Goal: Information Seeking & Learning: Learn about a topic

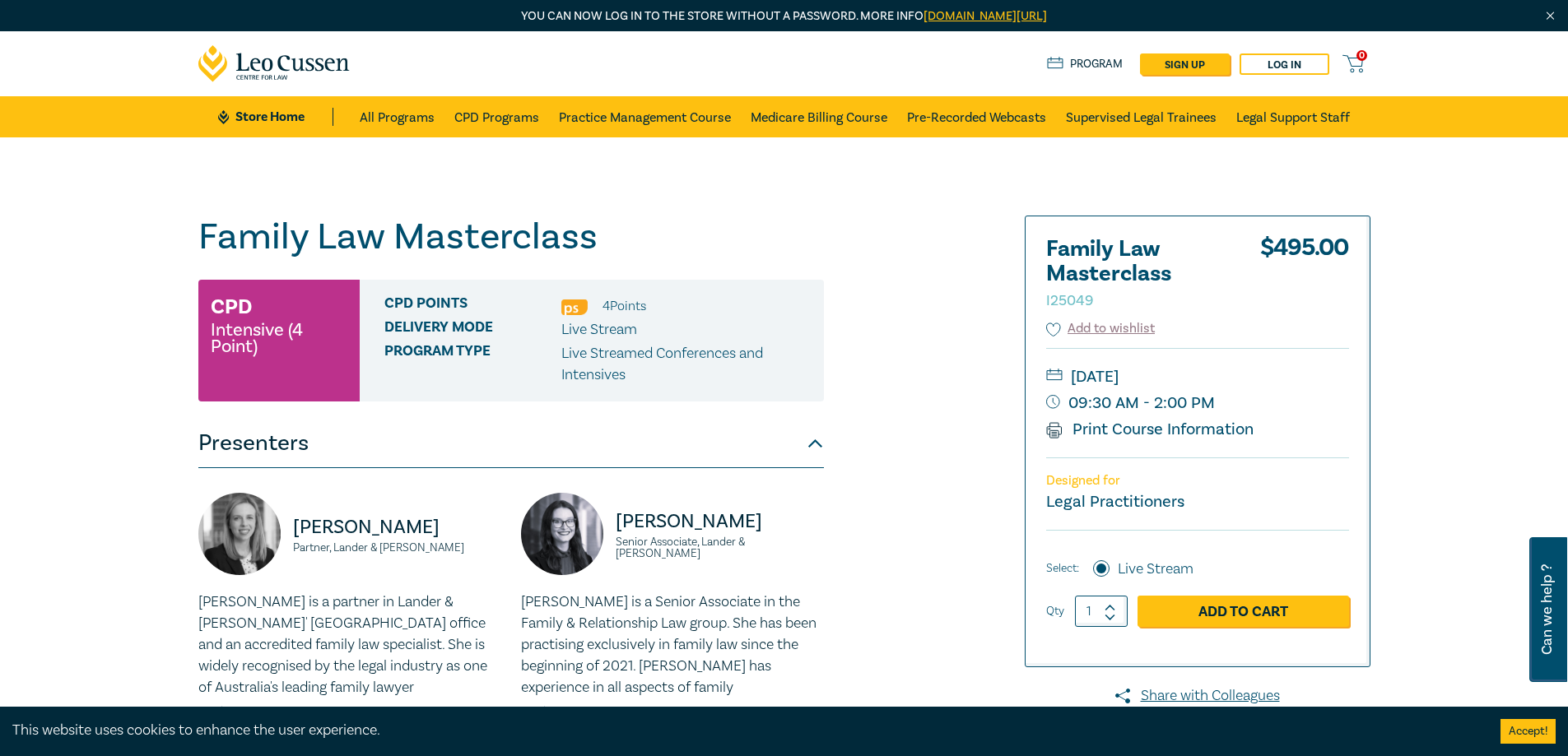
scroll to position [82, 0]
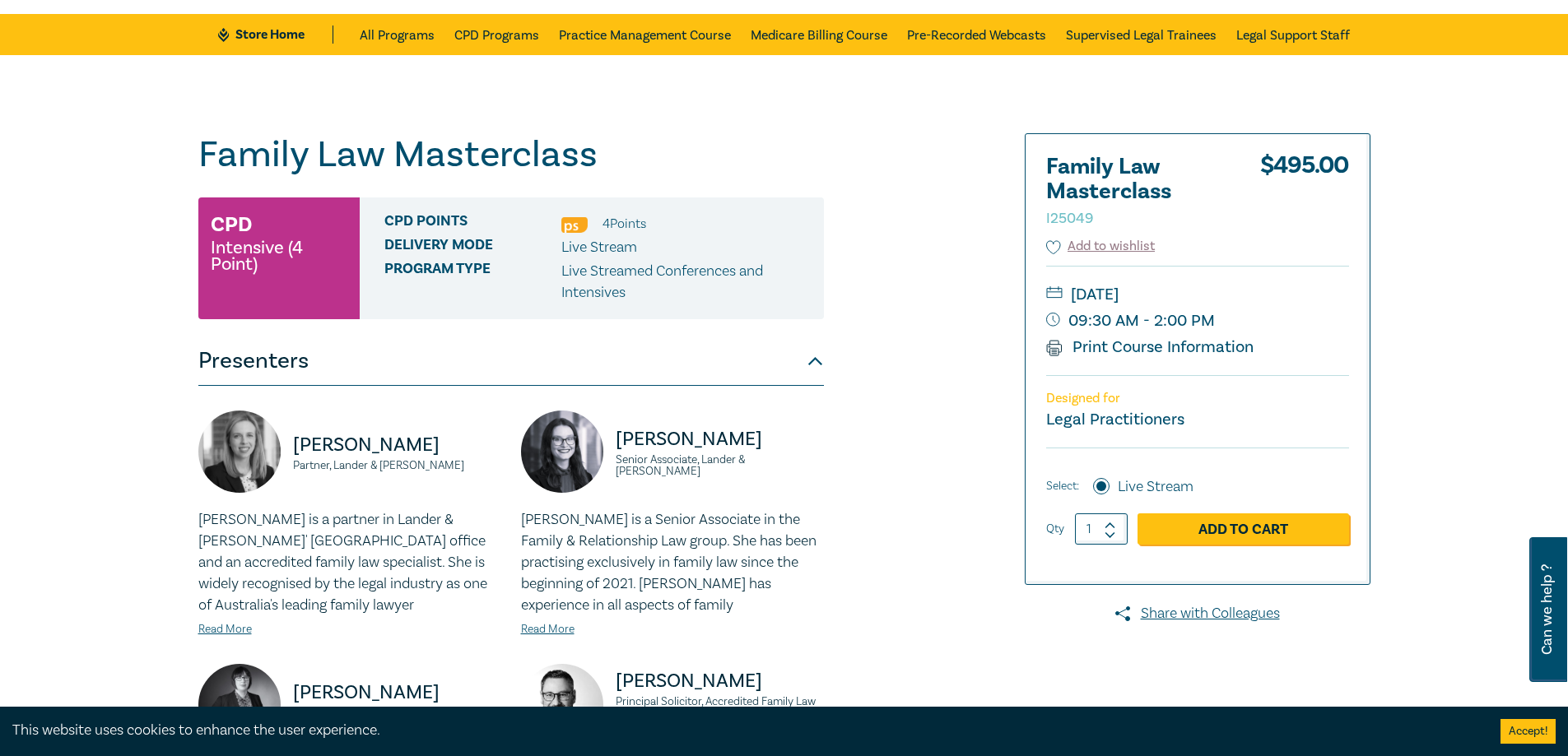
click at [907, 339] on div "Family Law Masterclass I25049 CPD Intensive (4 Point) CPD Points 4 Point s Deli…" at bounding box center [586, 702] width 794 height 1137
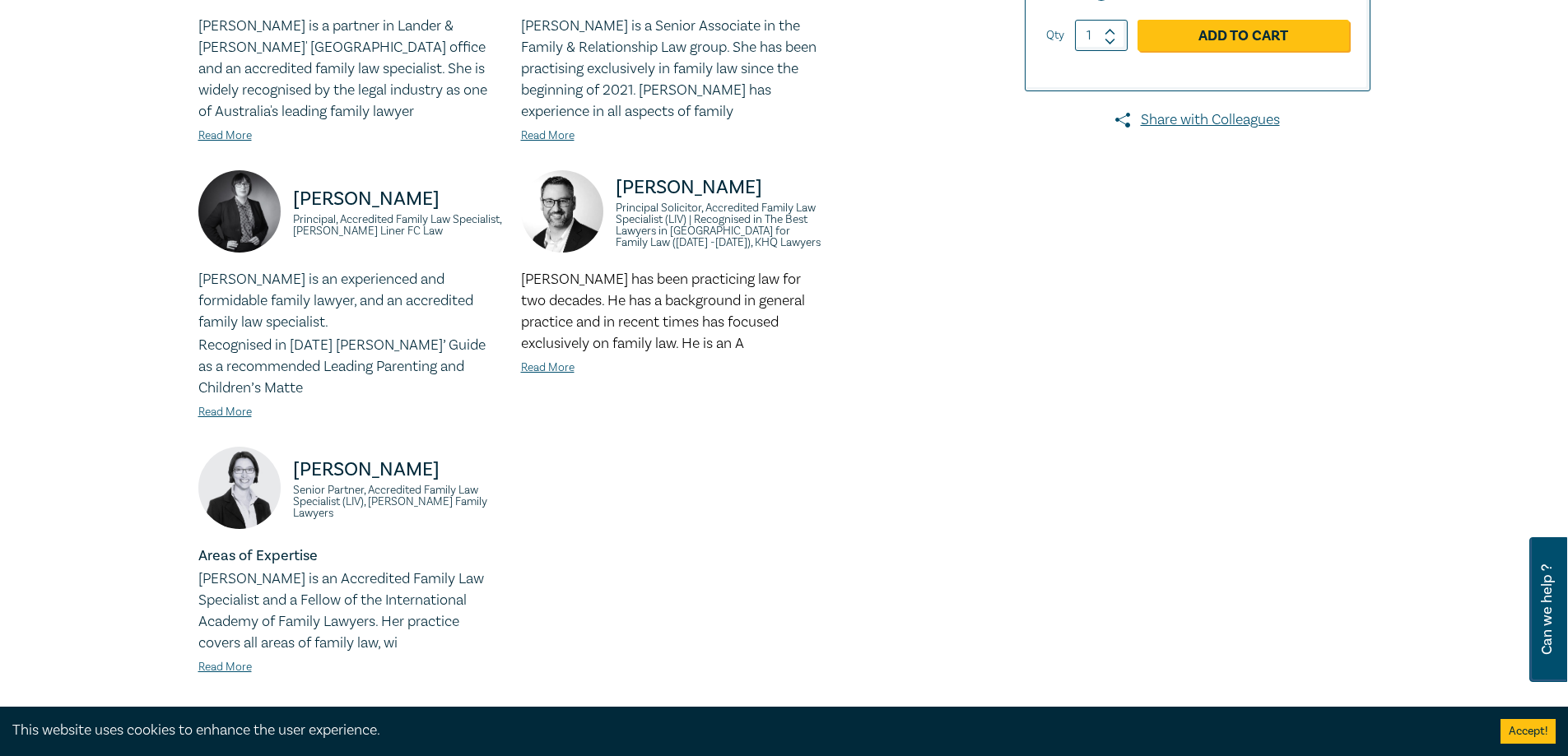
scroll to position [1070, 0]
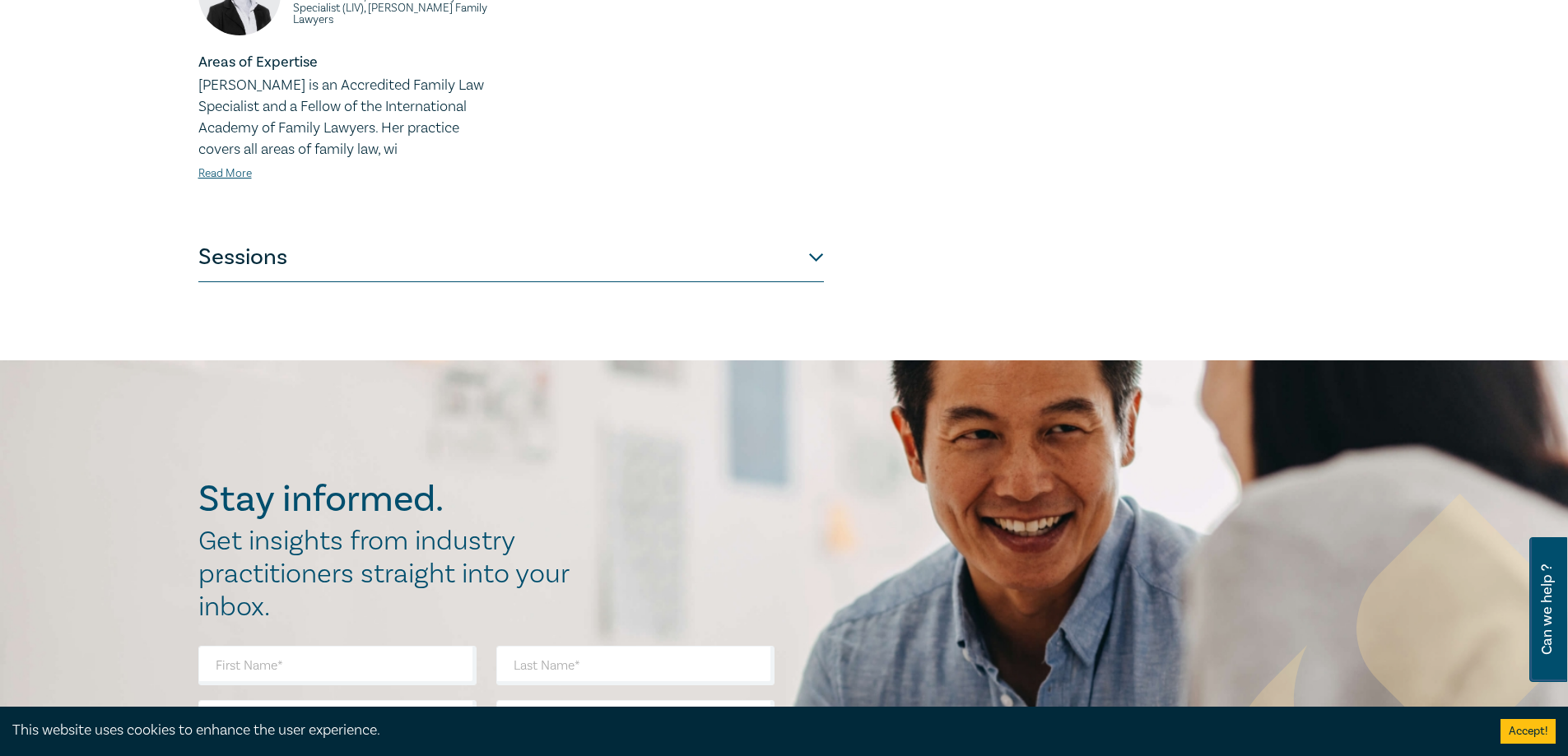
click at [593, 272] on button "Sessions" at bounding box center [511, 258] width 625 height 49
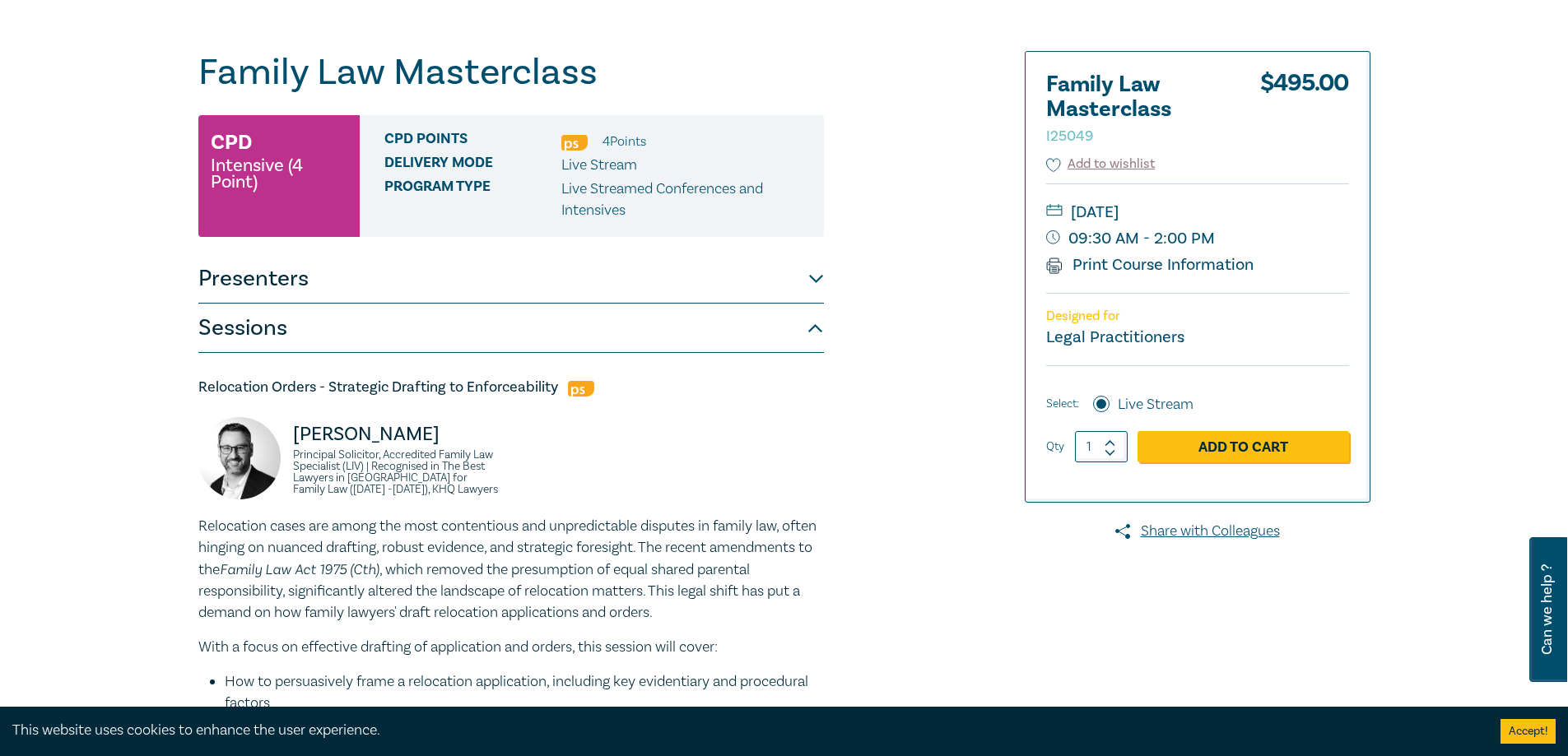
scroll to position [82, 0]
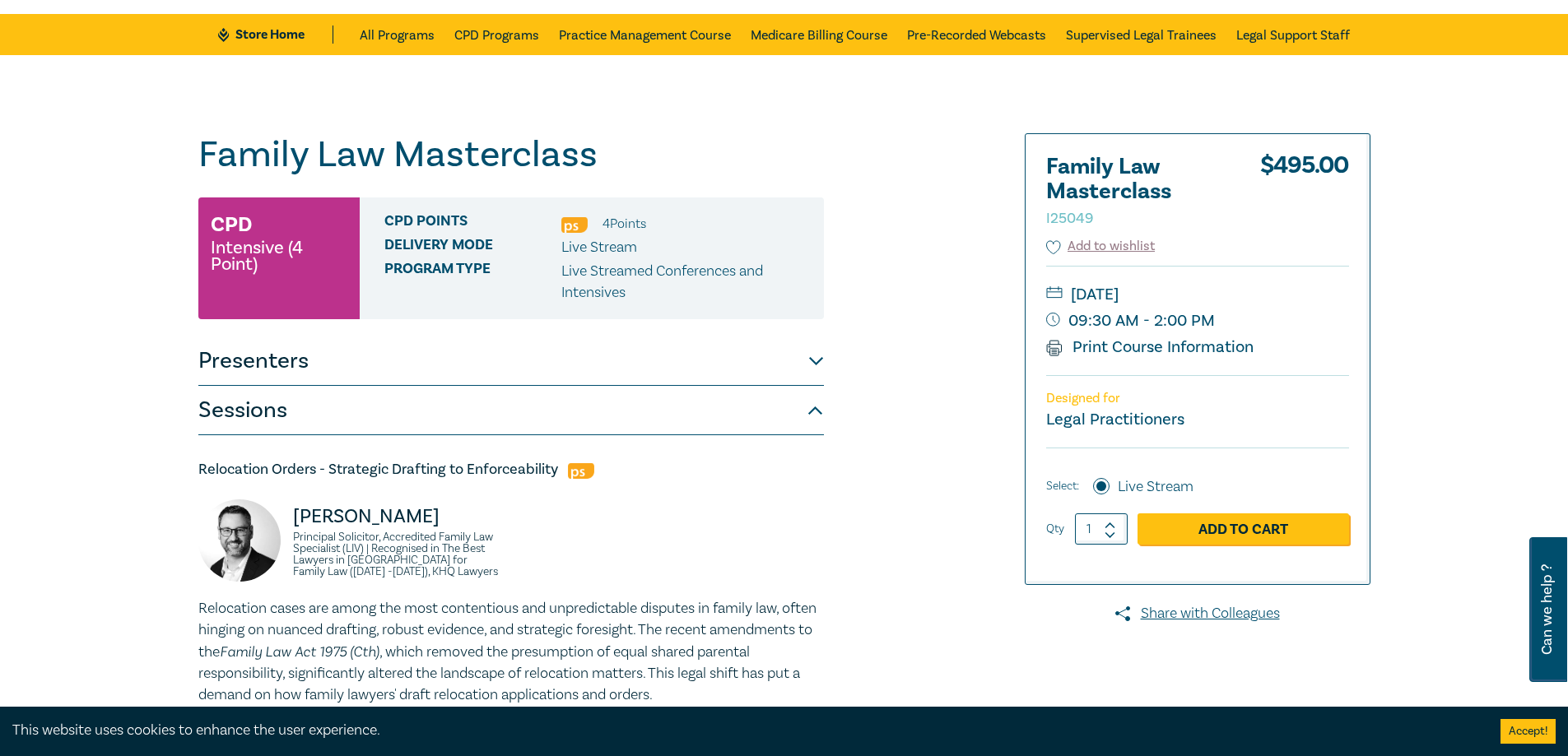
click at [424, 409] on button "Sessions" at bounding box center [511, 410] width 625 height 49
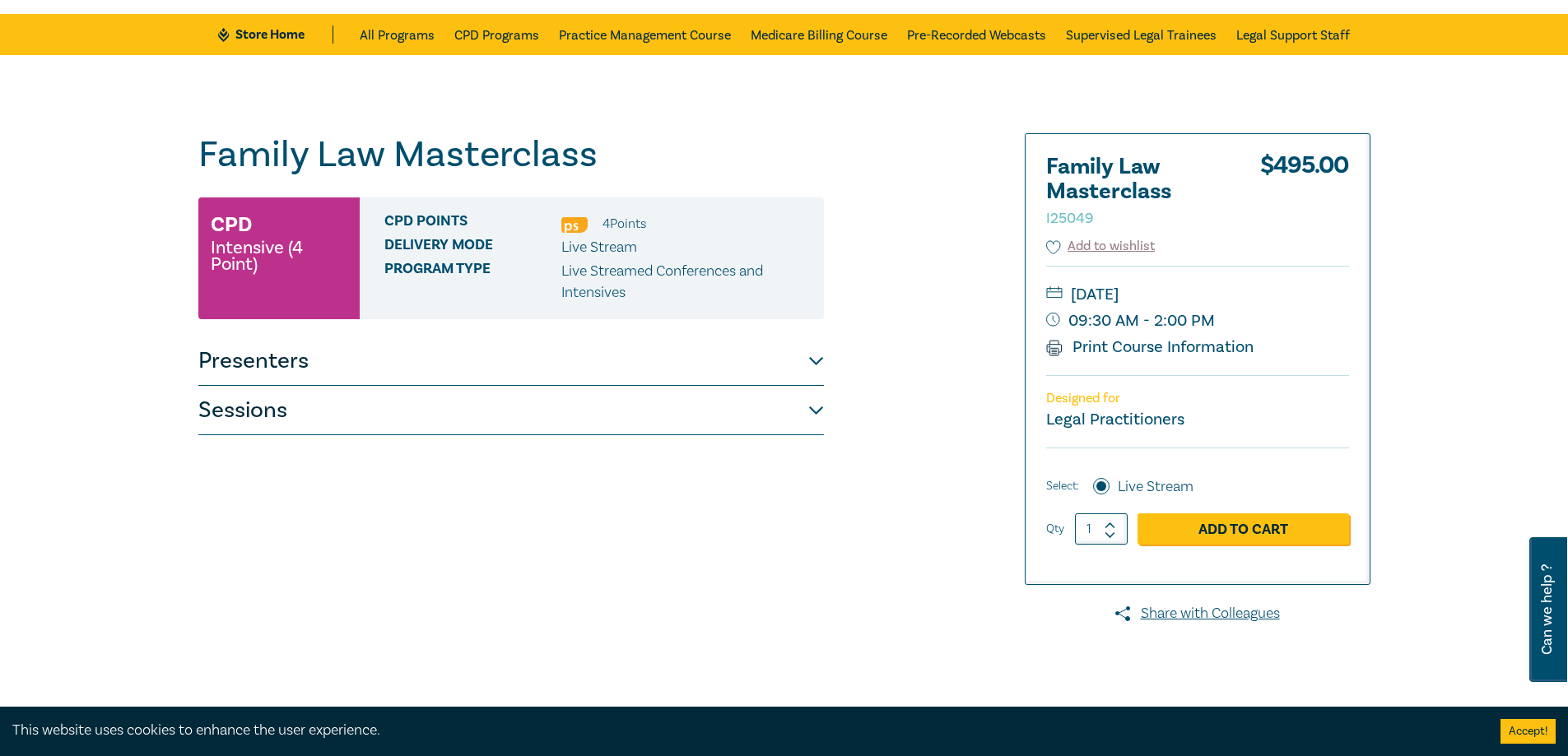
scroll to position [165, 0]
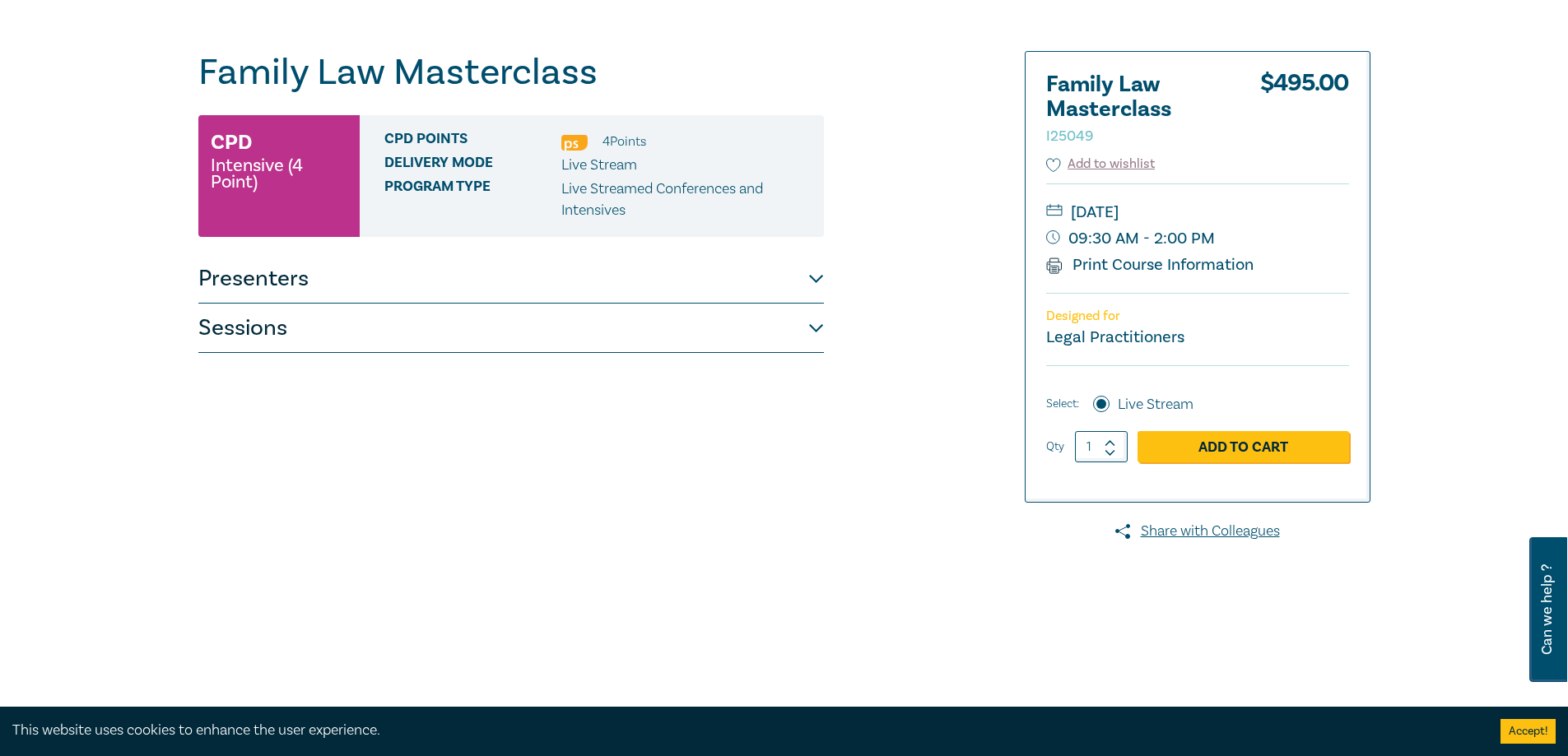
click at [819, 333] on button "Sessions" at bounding box center [511, 329] width 625 height 49
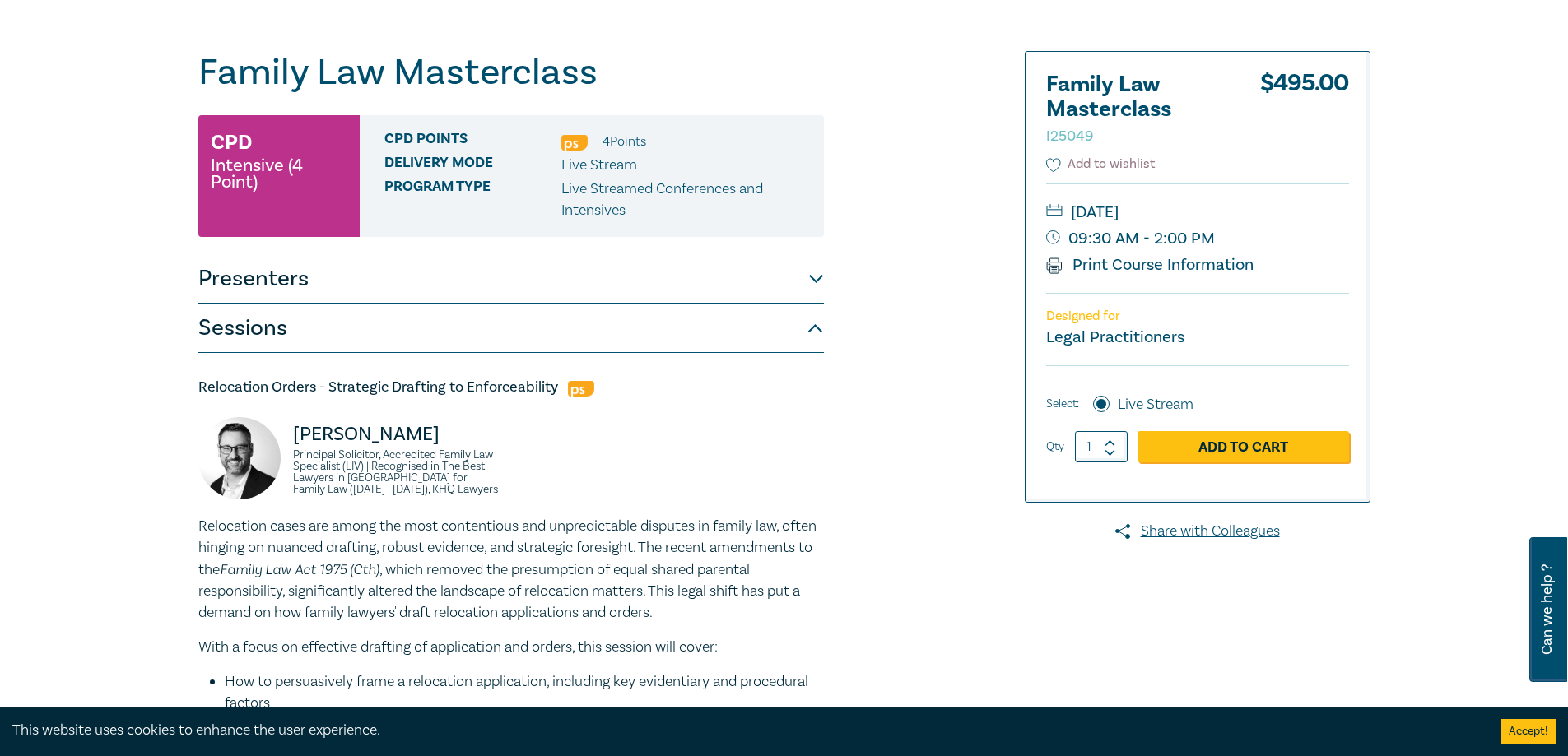
click at [821, 279] on button "Presenters" at bounding box center [511, 279] width 625 height 49
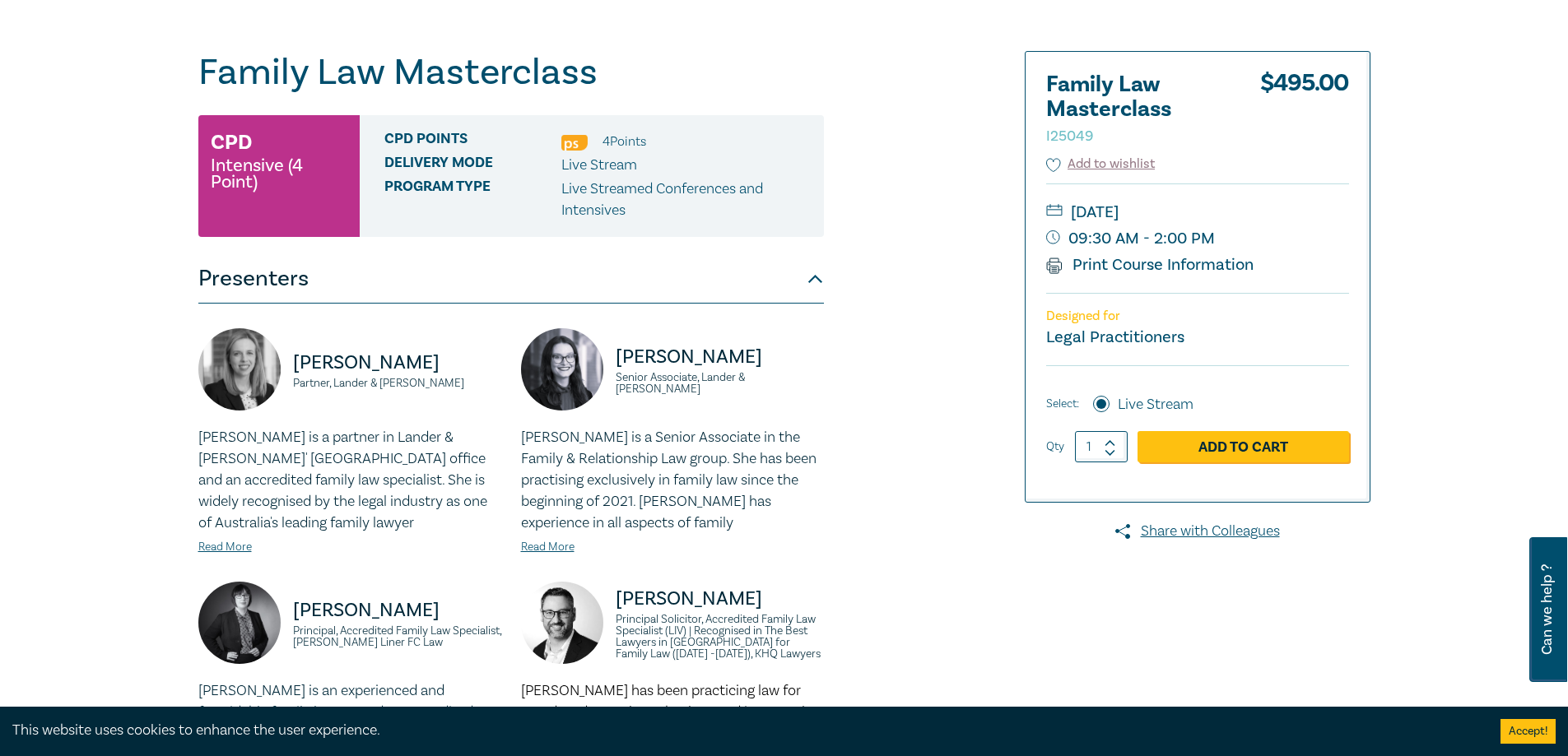
click at [821, 279] on button "Presenters" at bounding box center [511, 279] width 625 height 49
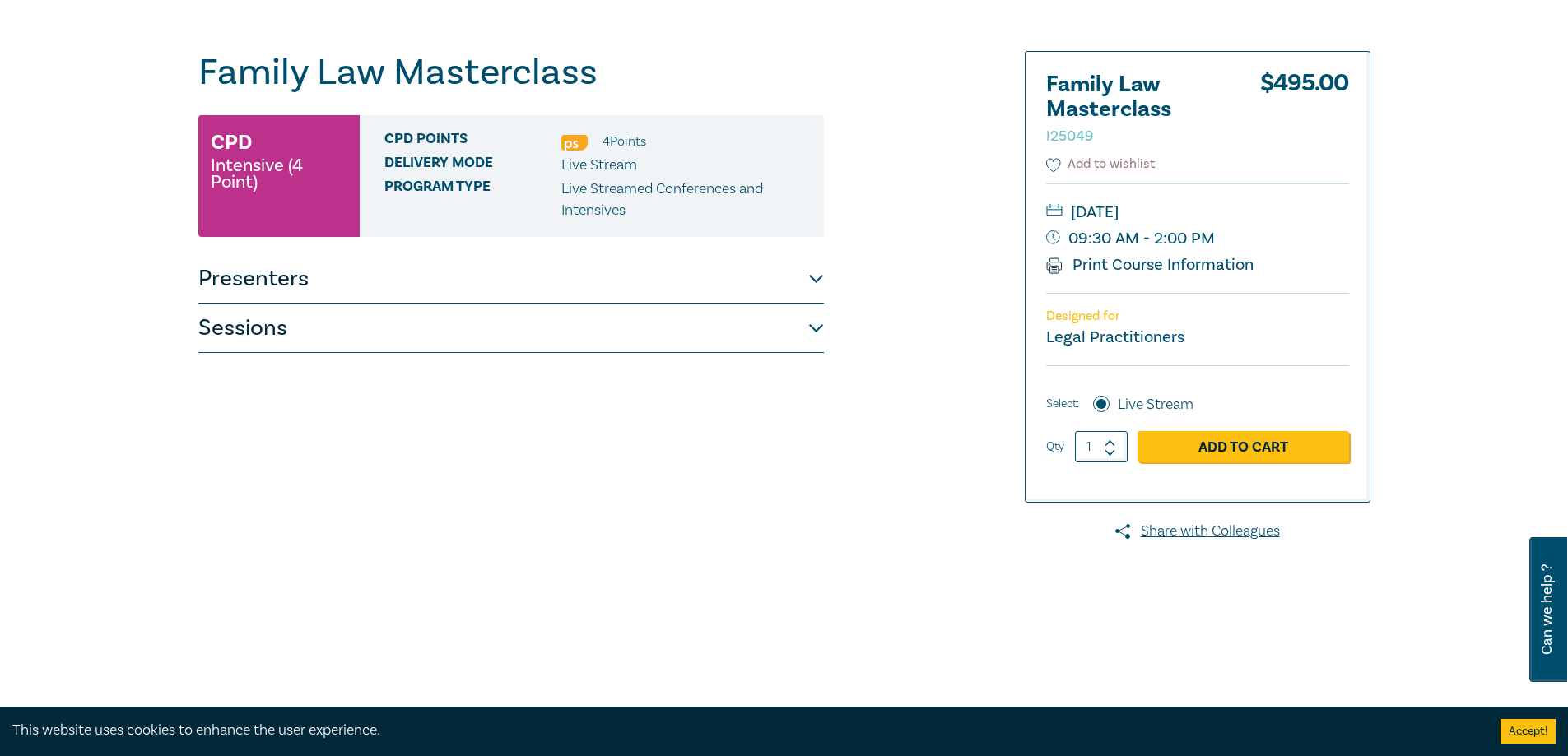
click at [810, 326] on button "Sessions" at bounding box center [511, 329] width 625 height 49
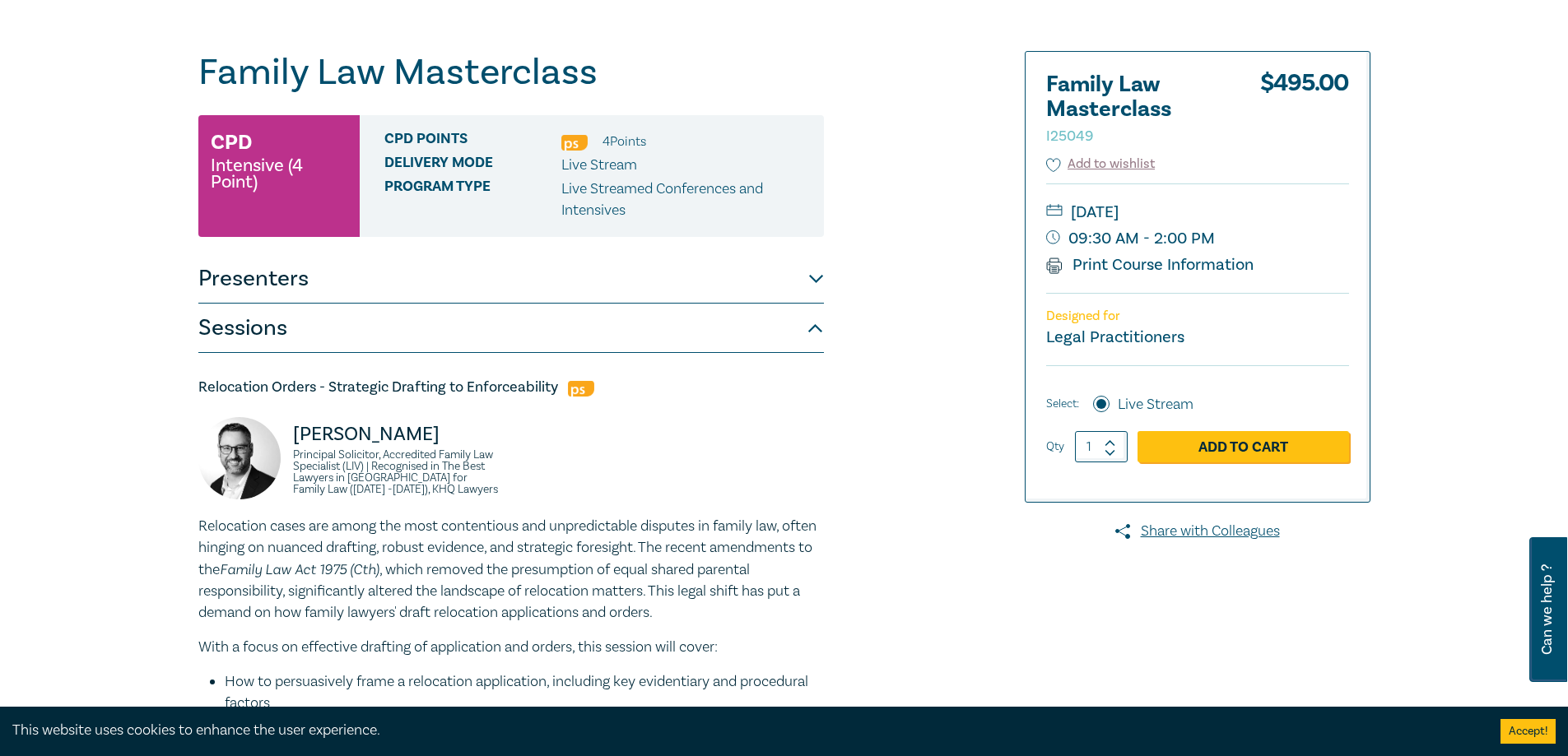
scroll to position [330, 0]
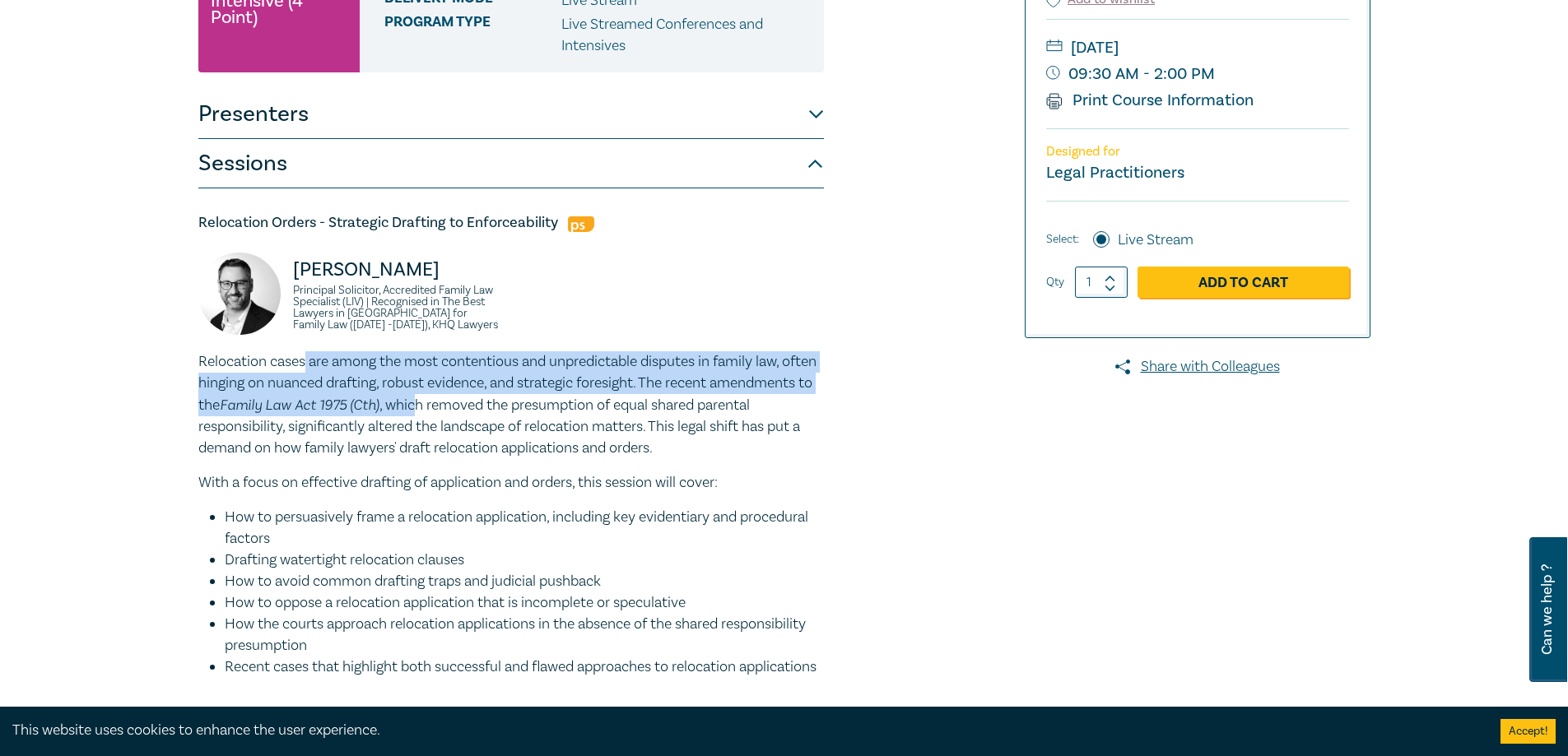
drag, startPoint x: 307, startPoint y: 364, endPoint x: 529, endPoint y: 395, distance: 224.2
click at [529, 395] on p "Relocation cases are among the most contentious and unpredictable disputes in f…" at bounding box center [511, 405] width 625 height 108
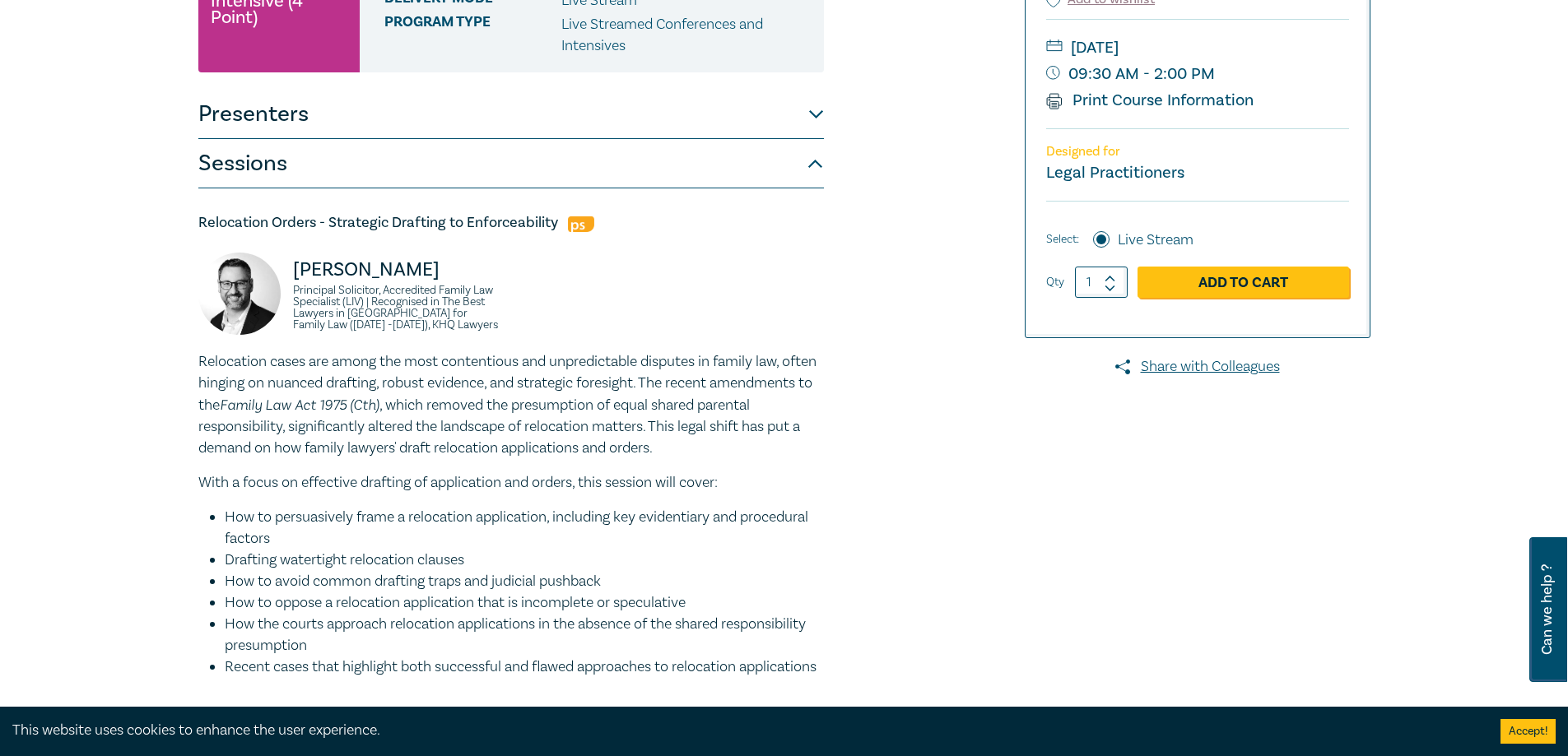
click at [492, 425] on p "Relocation cases are among the most contentious and unpredictable disputes in f…" at bounding box center [511, 405] width 625 height 108
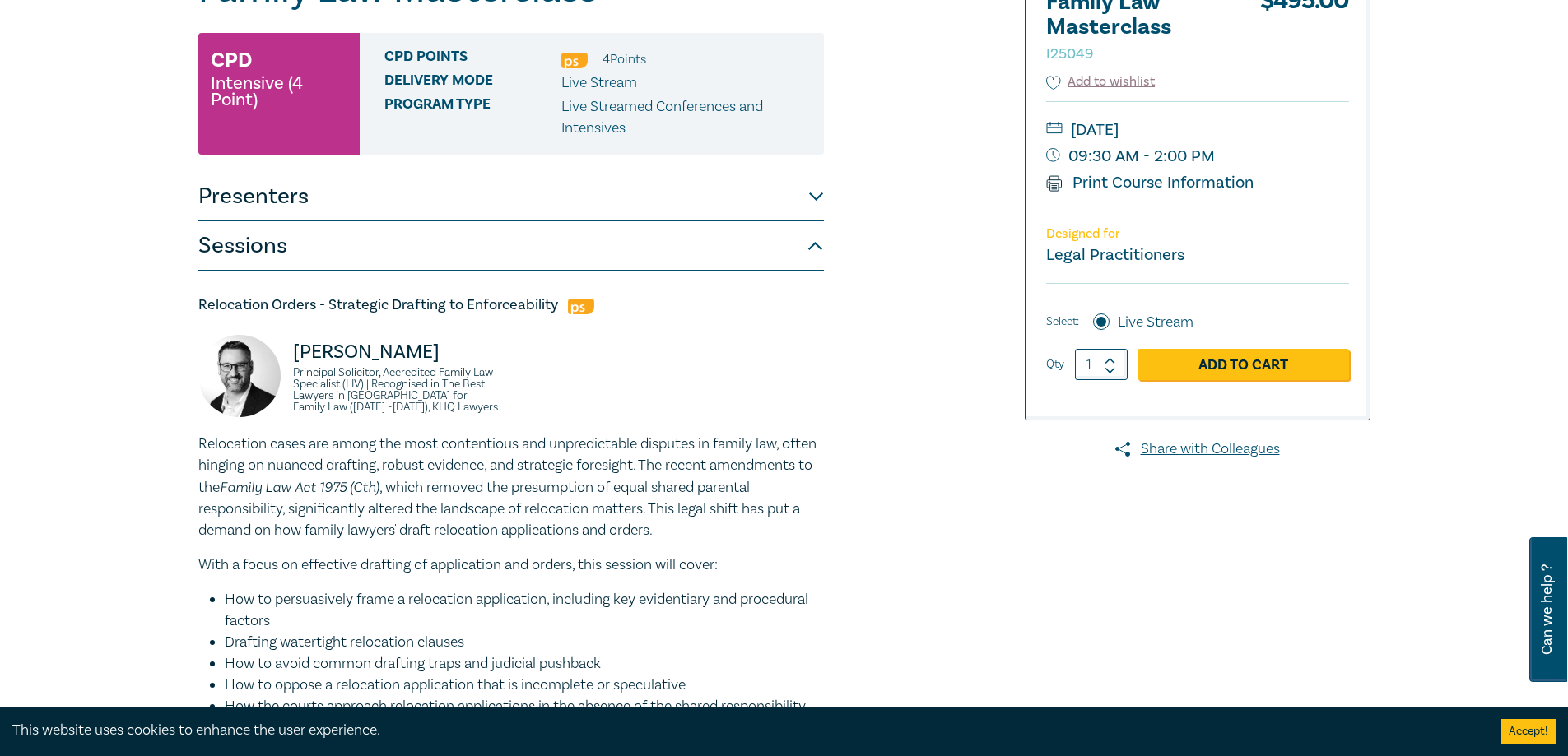
scroll to position [411, 0]
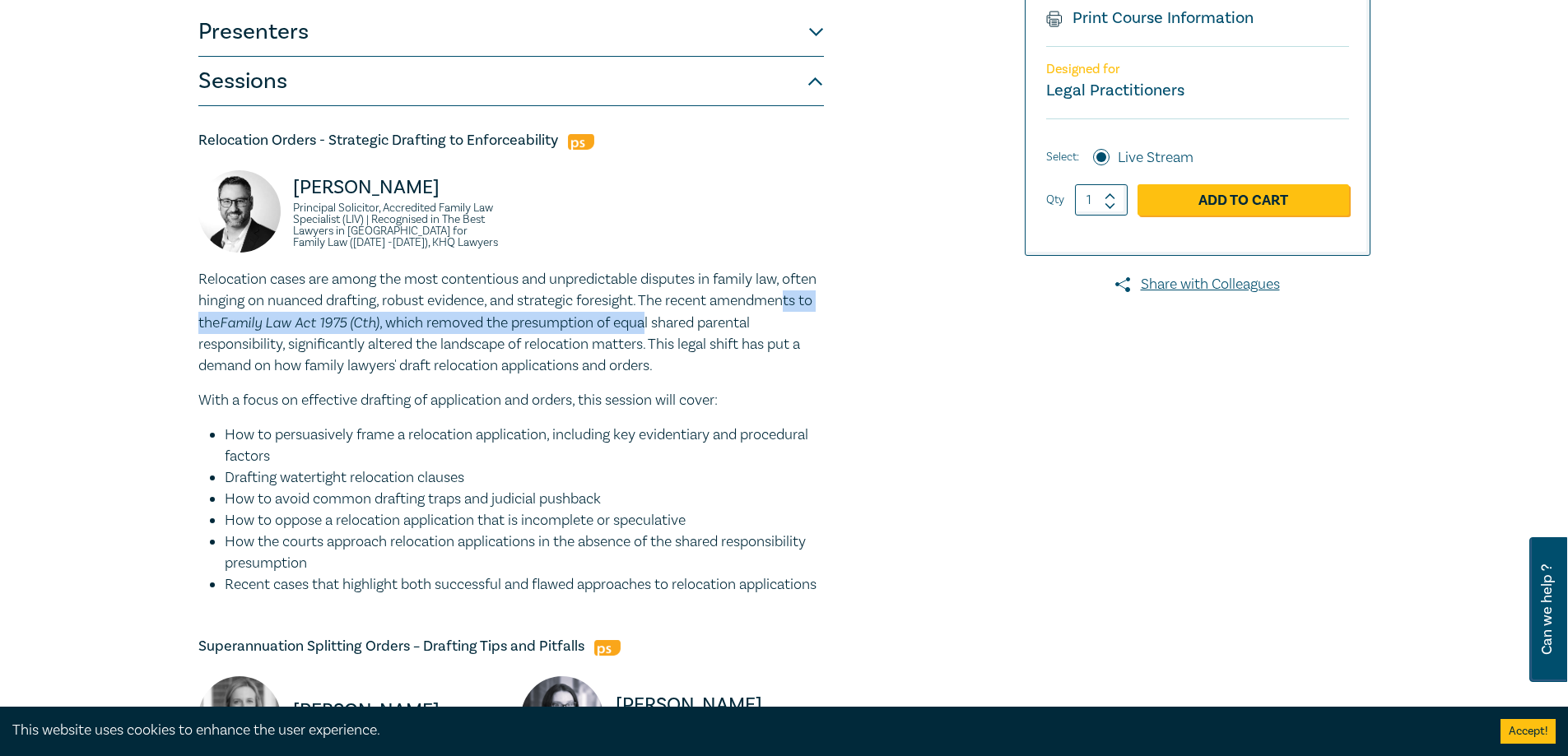
drag, startPoint x: 271, startPoint y: 323, endPoint x: 761, endPoint y: 324, distance: 490.0
click at [761, 324] on p "Relocation cases are among the most contentious and unpredictable disputes in f…" at bounding box center [511, 323] width 625 height 108
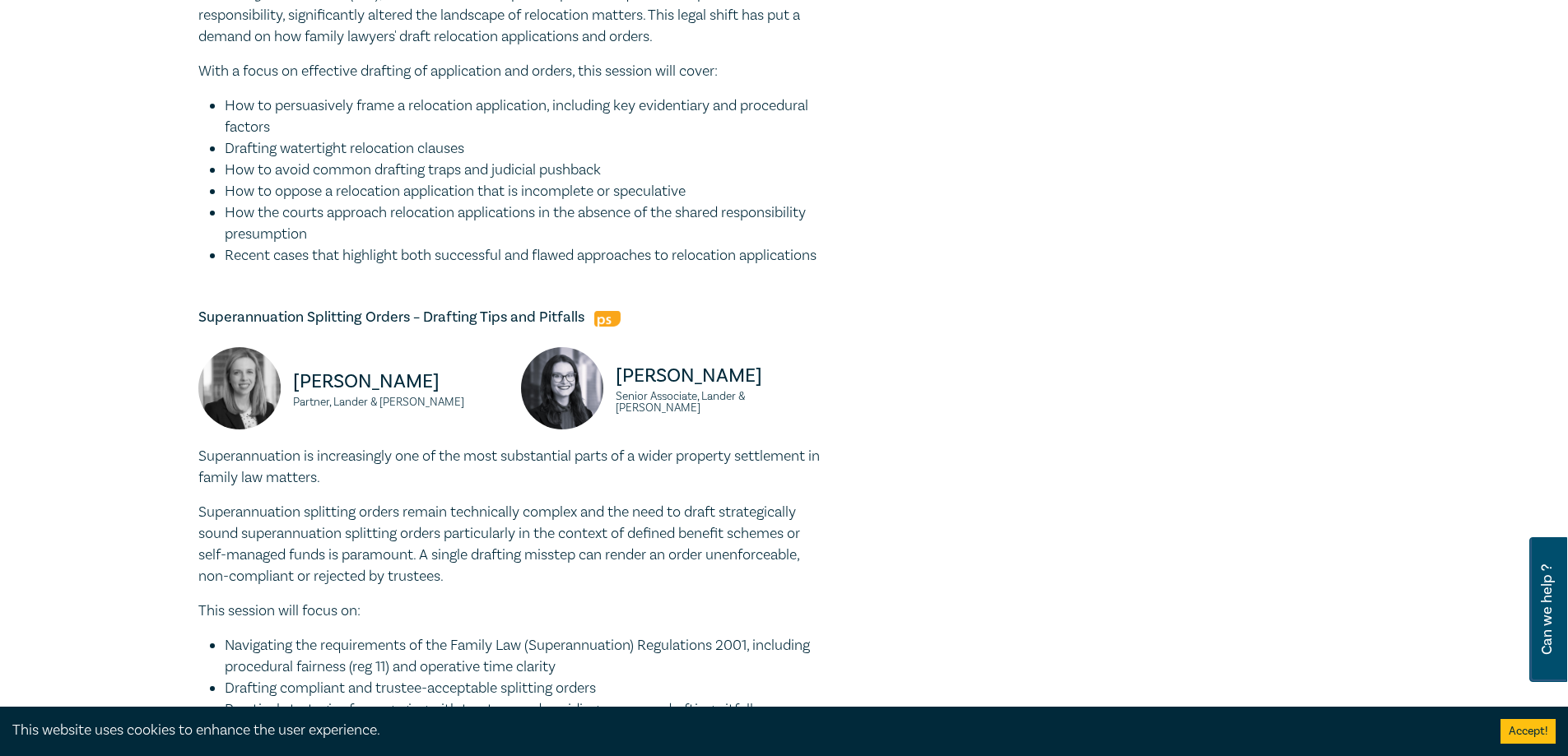
scroll to position [906, 0]
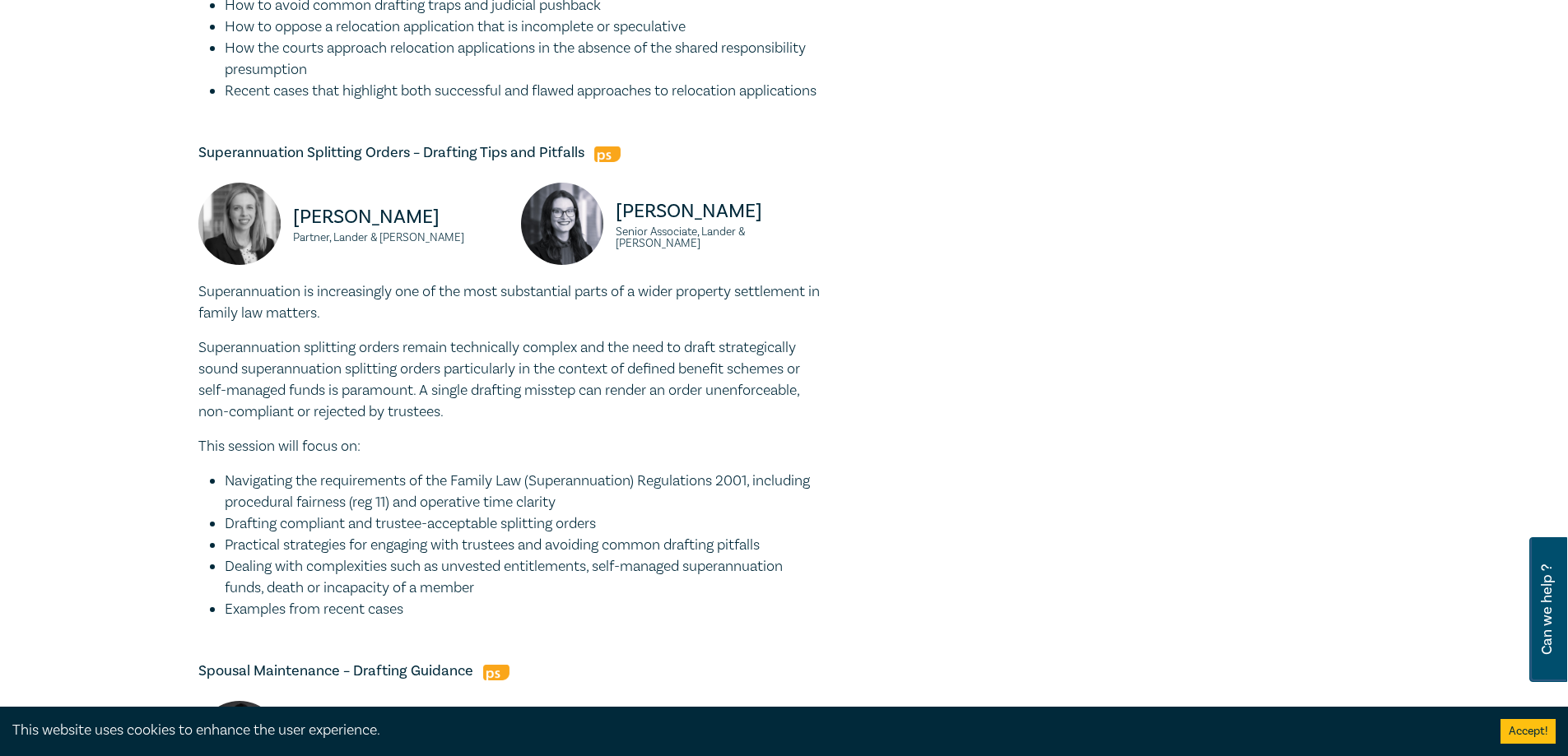
drag, startPoint x: 391, startPoint y: 323, endPoint x: 523, endPoint y: 313, distance: 132.4
click at [523, 313] on p "Superannuation is increasingly one of the most substantial parts of a wider pro…" at bounding box center [511, 302] width 625 height 43
click at [520, 324] on p "Superannuation is increasingly one of the most substantial parts of a wider pro…" at bounding box center [511, 302] width 625 height 43
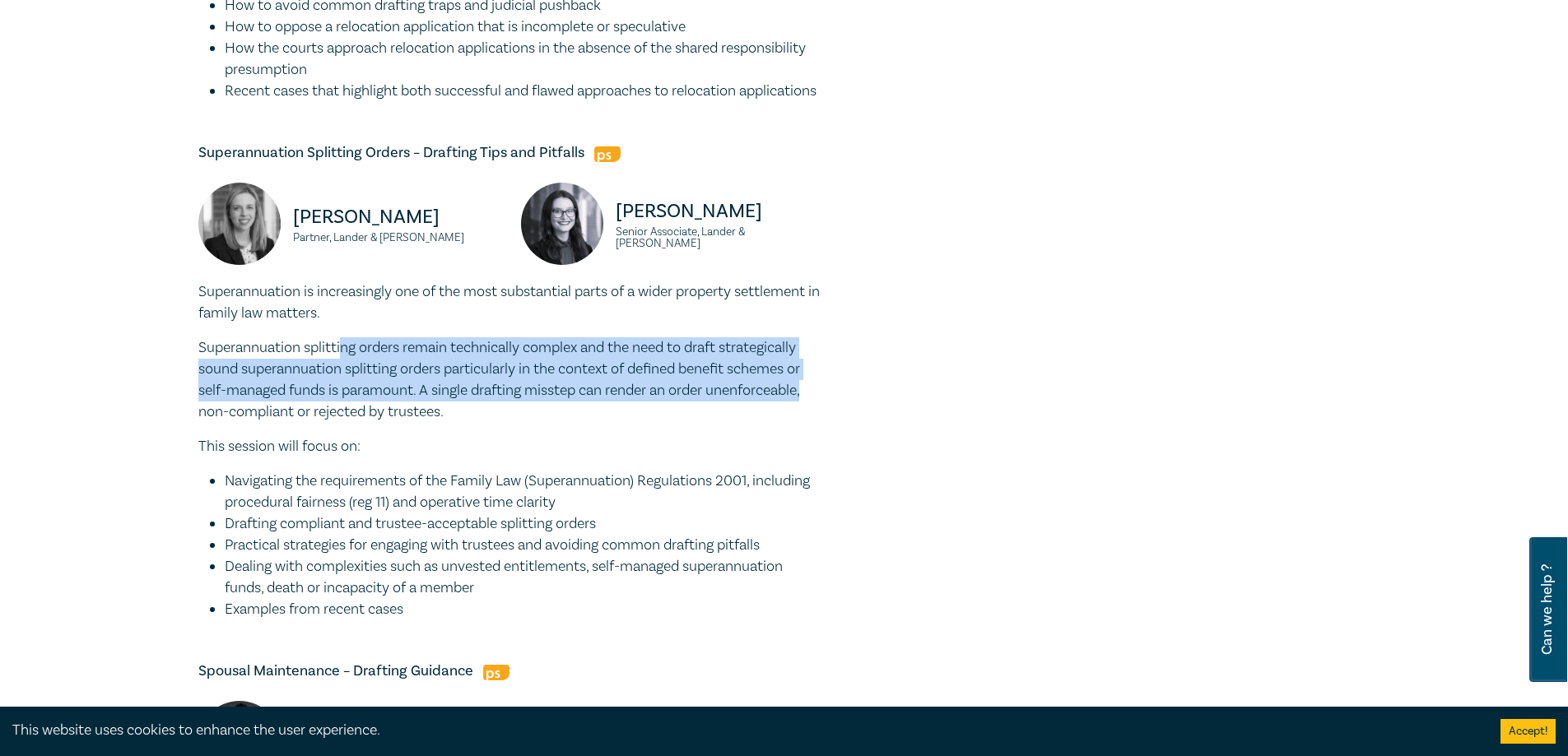
drag, startPoint x: 340, startPoint y: 367, endPoint x: 812, endPoint y: 415, distance: 474.4
click at [812, 415] on p "Superannuation splitting orders remain technically complex and the need to draf…" at bounding box center [511, 380] width 625 height 85
